Goal: Check status: Check status

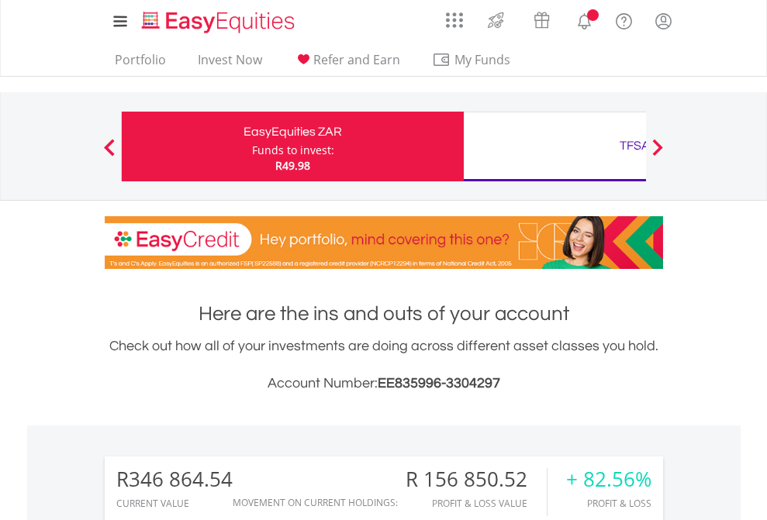
scroll to position [149, 243]
click at [252, 147] on div "Funds to invest:" at bounding box center [293, 151] width 82 height 16
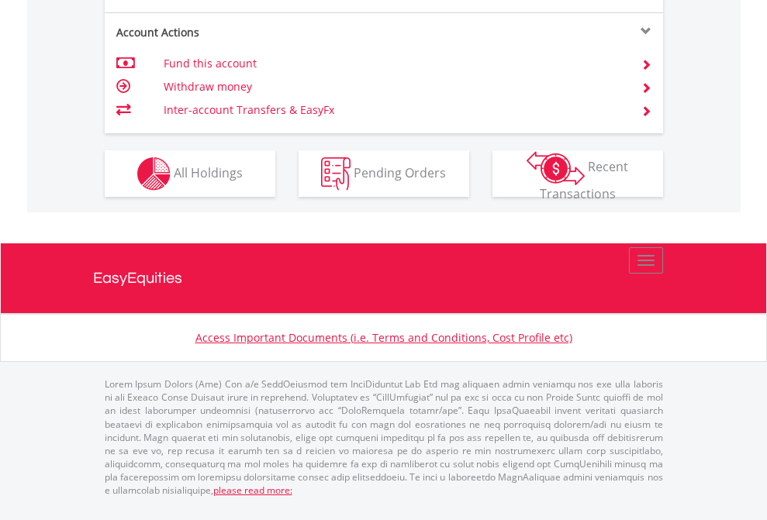
scroll to position [1486, 0]
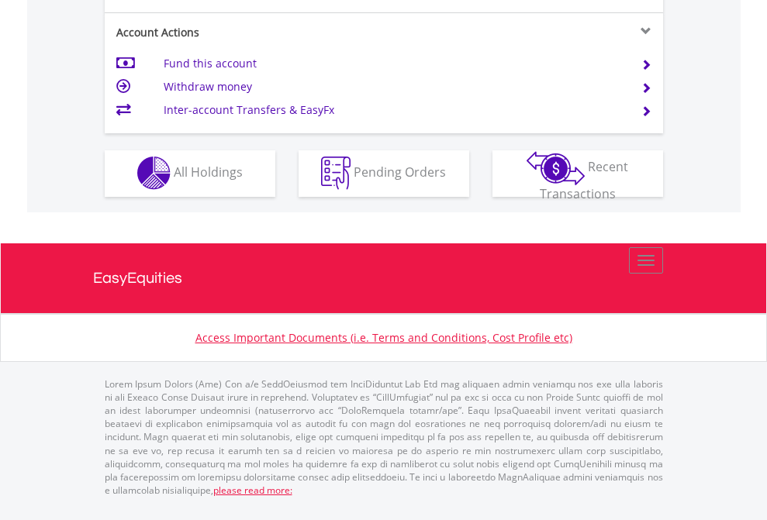
scroll to position [1450, 0]
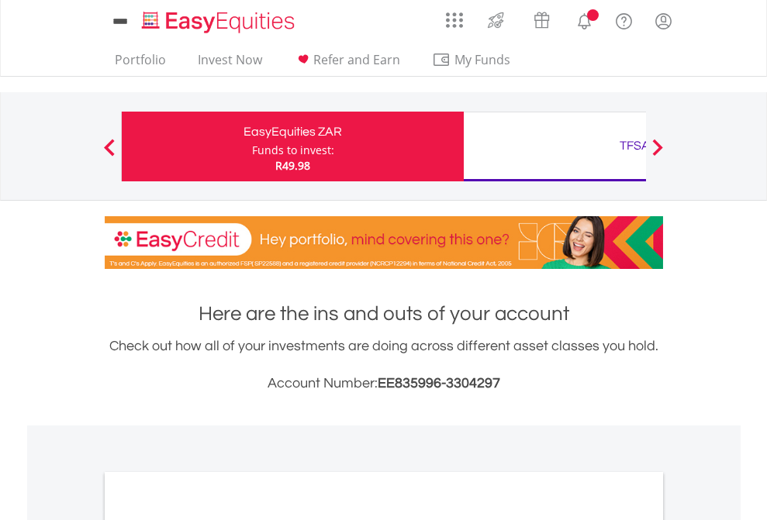
scroll to position [932, 0]
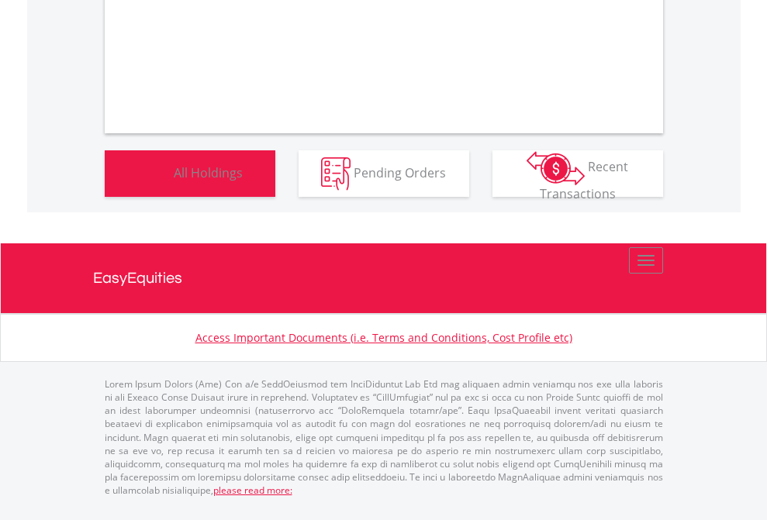
click at [174, 181] on span "All Holdings" at bounding box center [208, 172] width 69 height 17
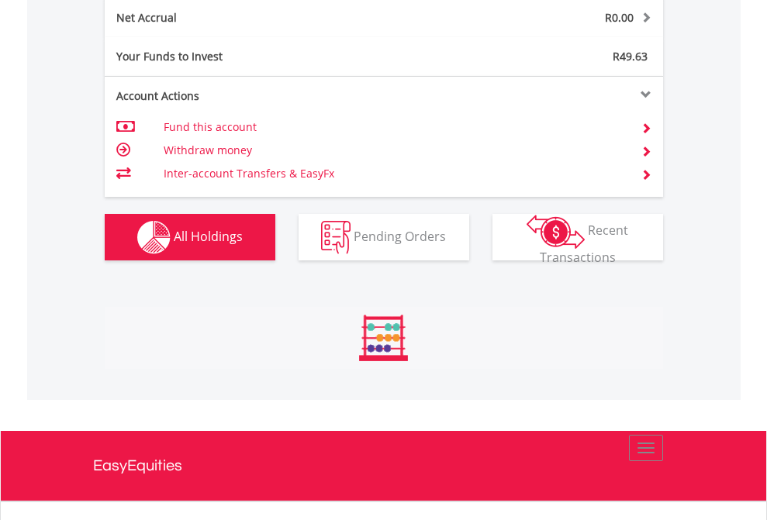
scroll to position [149, 243]
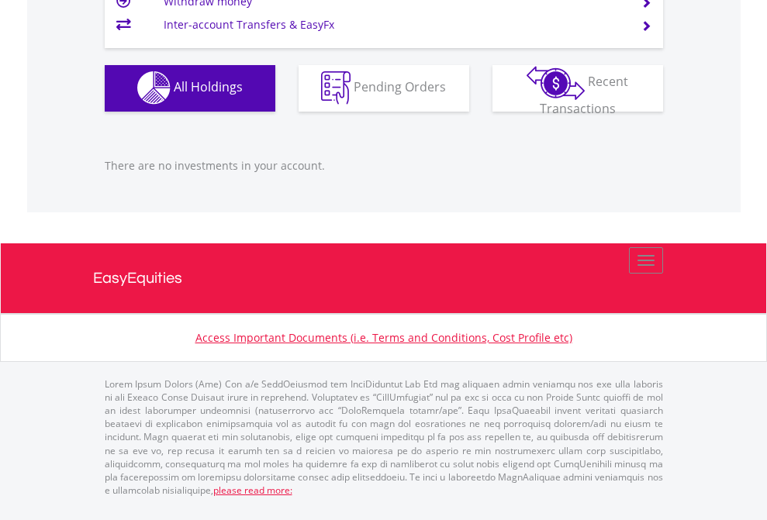
scroll to position [149, 243]
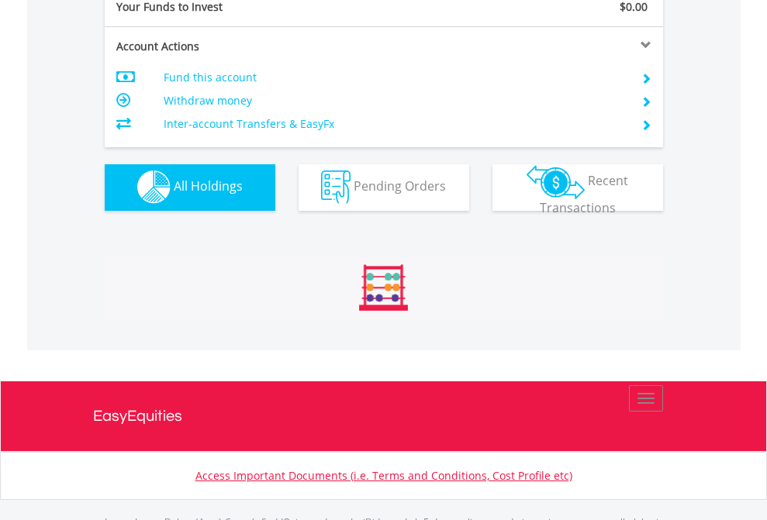
scroll to position [1535, 0]
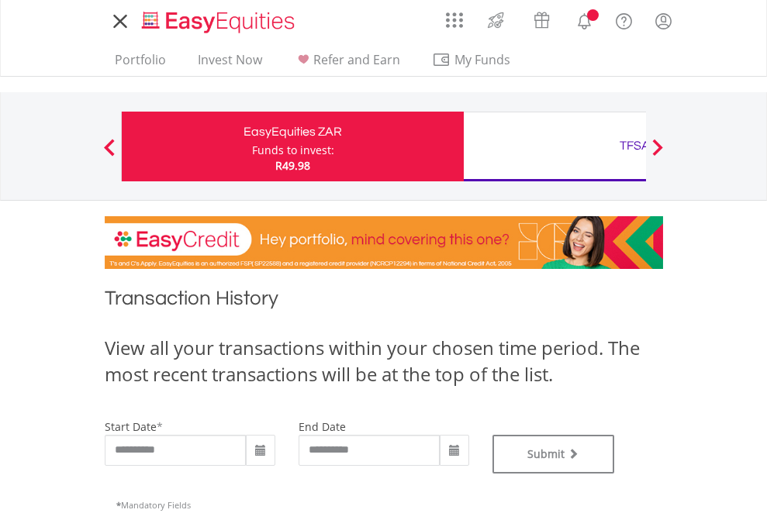
type input "**********"
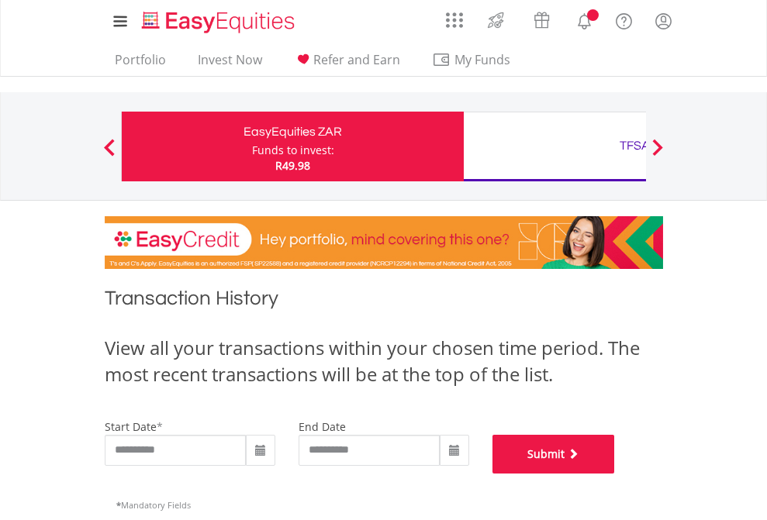
click at [615, 474] on button "Submit" at bounding box center [553, 454] width 123 height 39
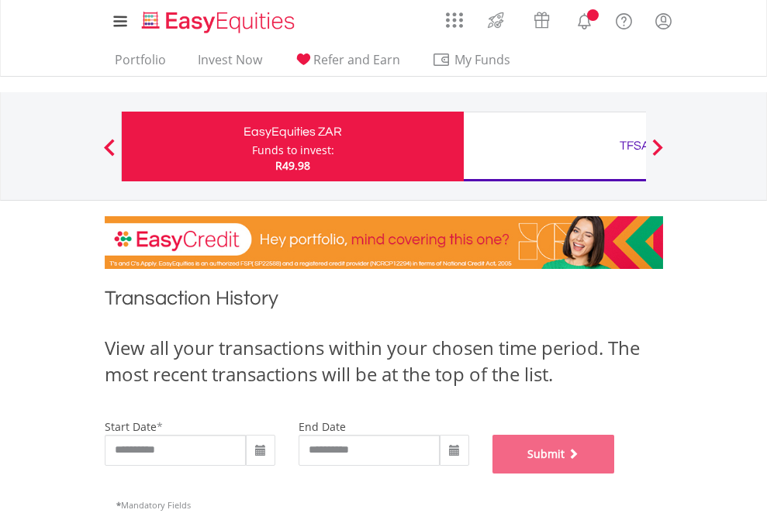
scroll to position [629, 0]
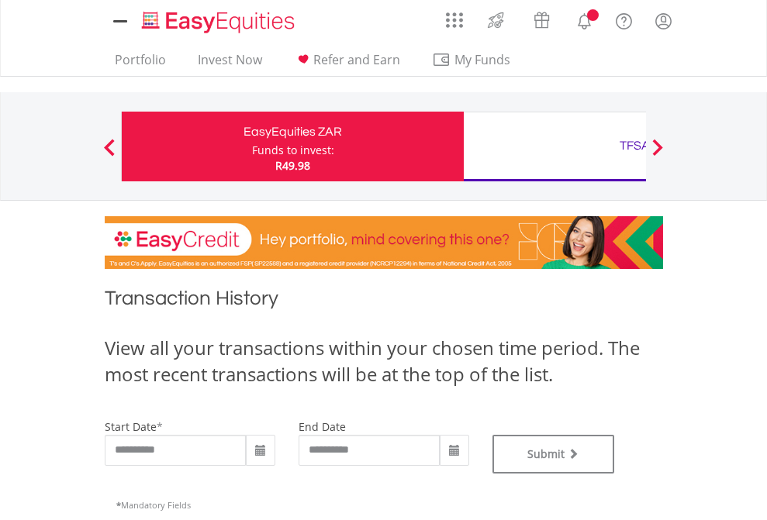
click at [554, 147] on div "TFSA" at bounding box center [634, 146] width 323 height 22
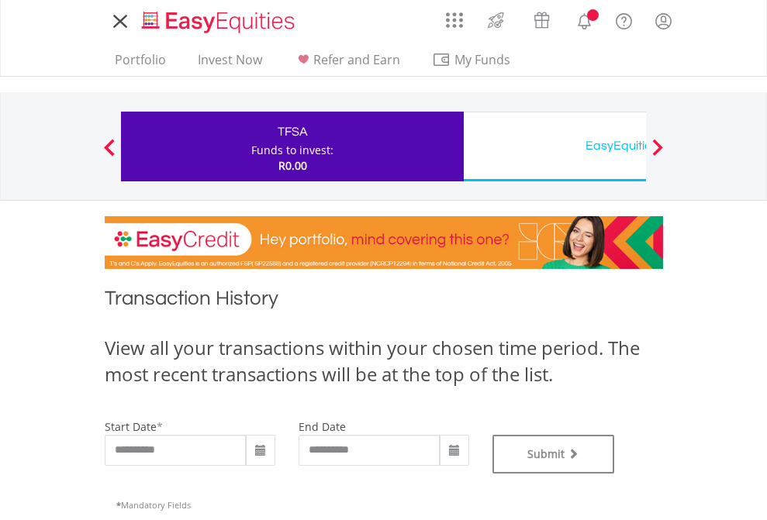
type input "**********"
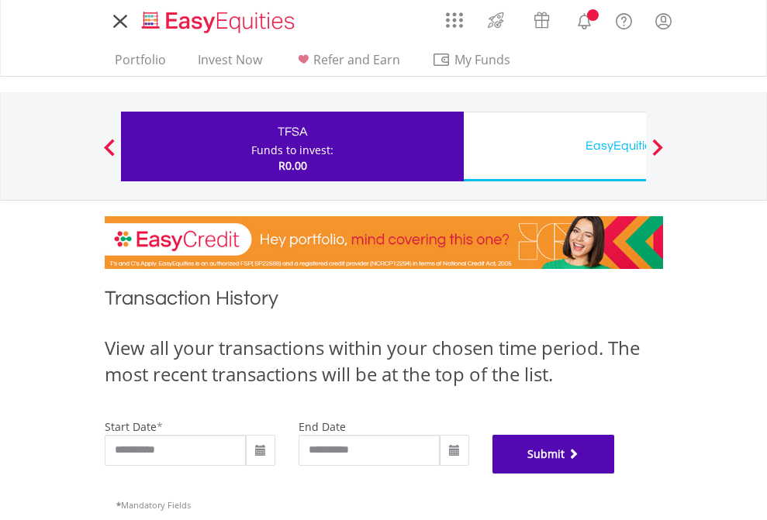
click at [615, 474] on button "Submit" at bounding box center [553, 454] width 123 height 39
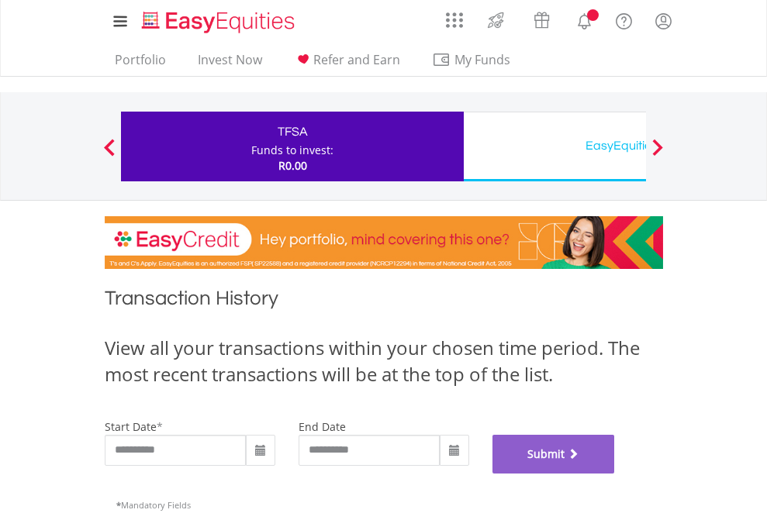
scroll to position [629, 0]
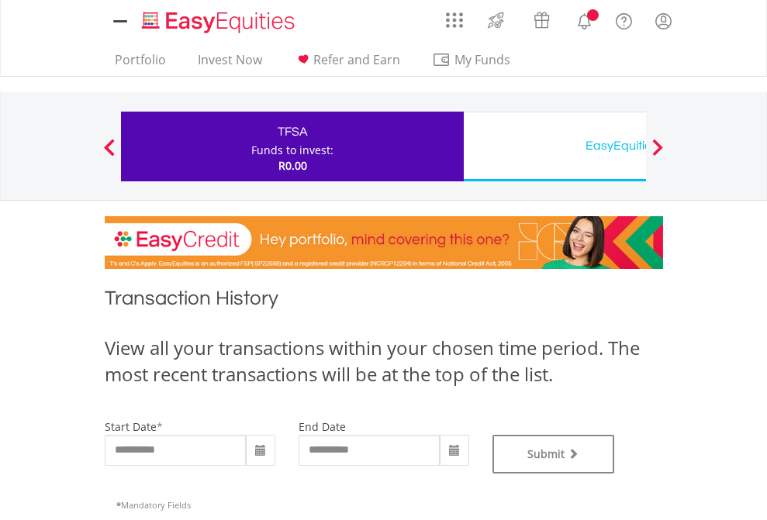
click at [554, 147] on div "EasyEquities USD" at bounding box center [634, 146] width 323 height 22
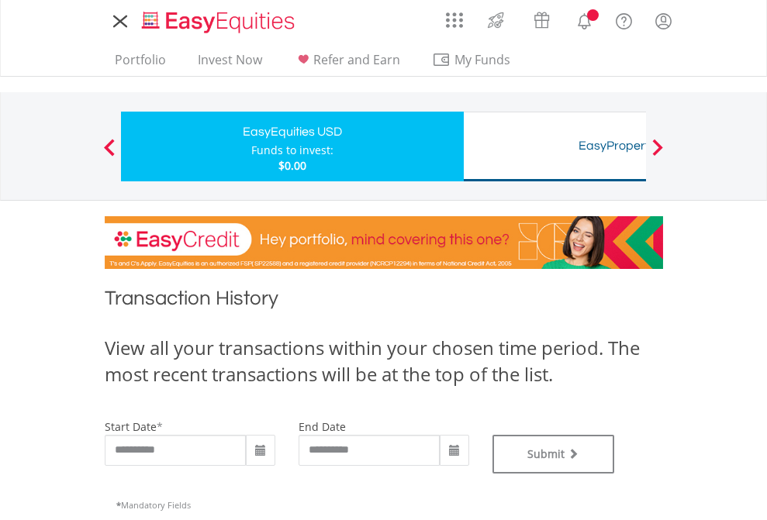
type input "**********"
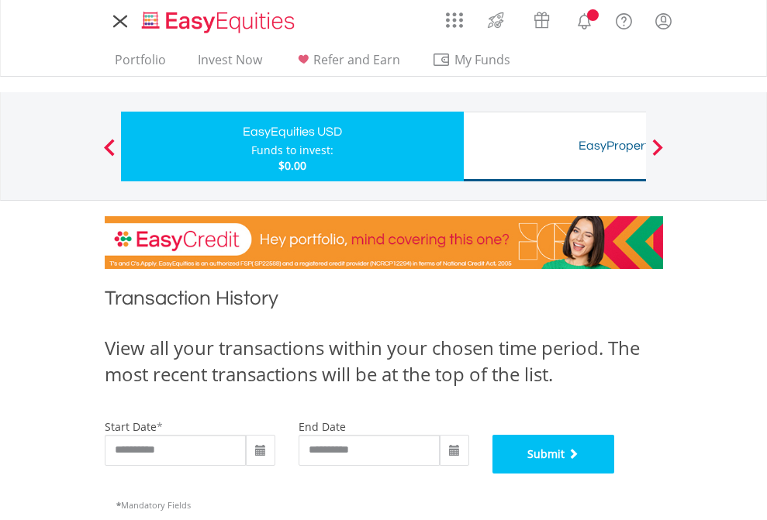
click at [615, 474] on button "Submit" at bounding box center [553, 454] width 123 height 39
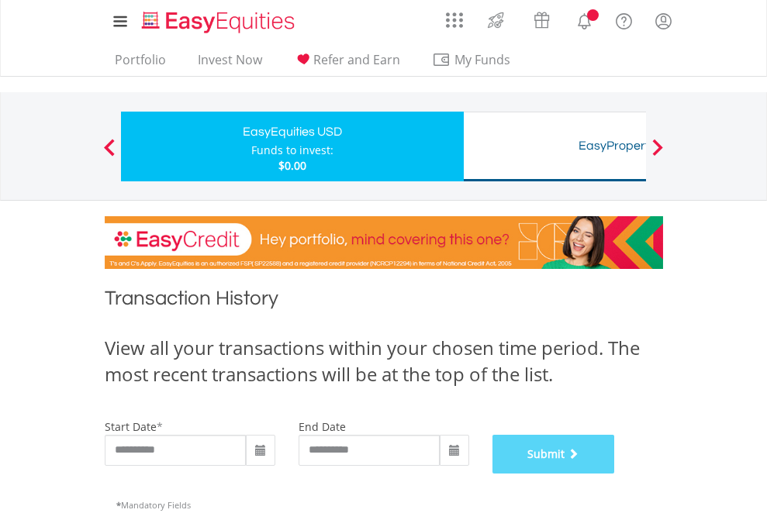
scroll to position [629, 0]
